Goal: Task Accomplishment & Management: Use online tool/utility

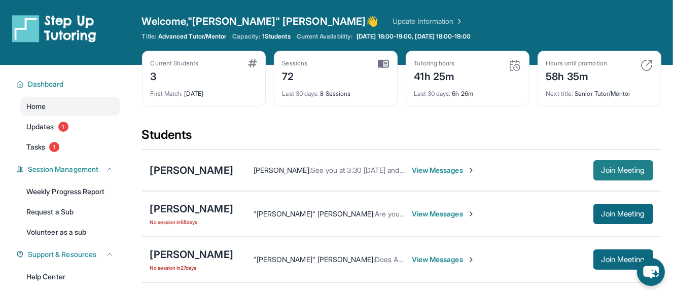
click at [595, 170] on button "Join Meeting" at bounding box center [624, 170] width 60 height 20
click at [615, 167] on span "Join Meeting" at bounding box center [624, 170] width 44 height 6
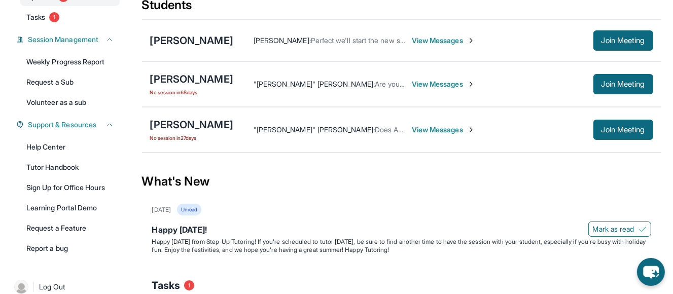
scroll to position [115, 0]
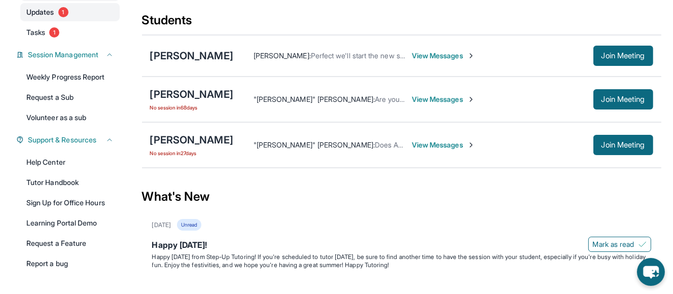
click at [60, 10] on span "1" at bounding box center [63, 12] width 10 height 10
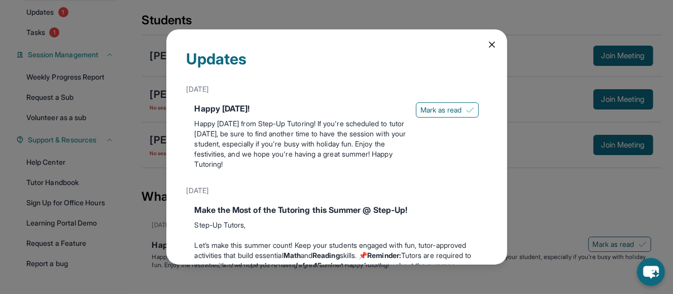
scroll to position [13, 0]
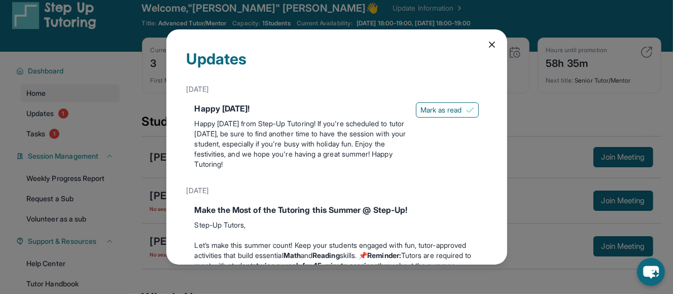
click at [487, 45] on icon at bounding box center [492, 45] width 10 height 10
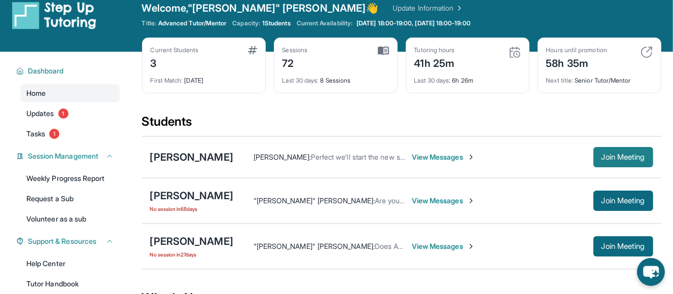
click at [632, 154] on span "Join Meeting" at bounding box center [624, 157] width 44 height 6
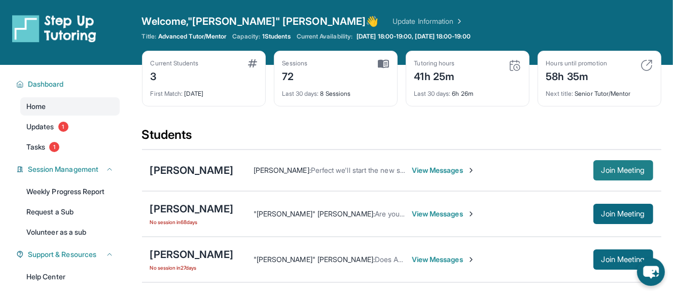
click at [632, 170] on span "Join Meeting" at bounding box center [624, 170] width 44 height 6
click at [602, 167] on span "Join Meeting" at bounding box center [624, 170] width 44 height 6
